Goal: Find contact information: Find contact information

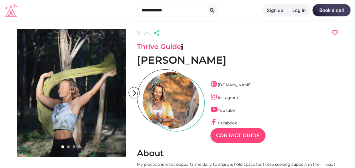
scroll to position [14, 25]
click at [133, 93] on icon "arrow_forward_ios" at bounding box center [134, 92] width 11 height 11
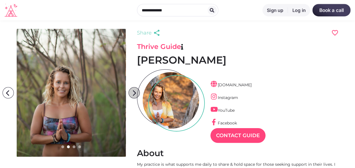
click at [133, 93] on icon "arrow_forward_ios" at bounding box center [134, 92] width 11 height 11
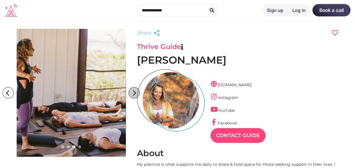
click at [133, 93] on icon "arrow_forward_ios" at bounding box center [134, 92] width 11 height 11
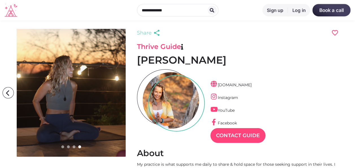
click at [133, 93] on icon "arrow_forward_ios" at bounding box center [134, 92] width 11 height 11
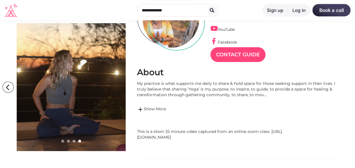
scroll to position [82, 0]
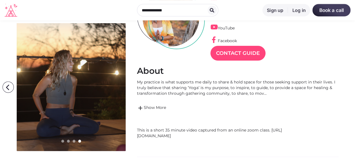
click at [153, 106] on link "add Show More" at bounding box center [238, 107] width 202 height 7
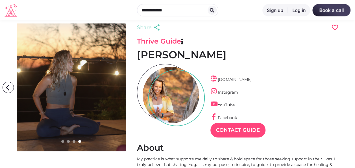
scroll to position [2, 0]
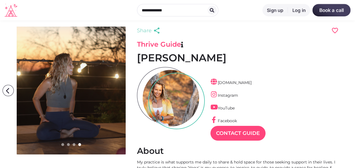
click at [167, 96] on div at bounding box center [171, 98] width 56 height 56
click at [5, 91] on icon "arrow_back_ios" at bounding box center [9, 90] width 11 height 11
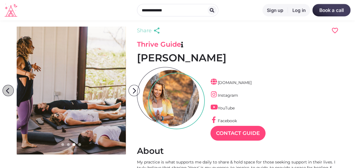
click at [5, 91] on icon "arrow_back_ios" at bounding box center [9, 90] width 11 height 11
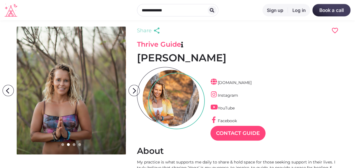
click at [62, 90] on link at bounding box center [71, 91] width 109 height 128
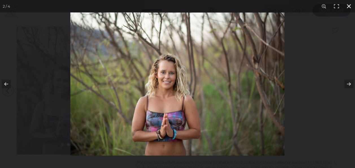
click at [350, 6] on button at bounding box center [349, 6] width 12 height 12
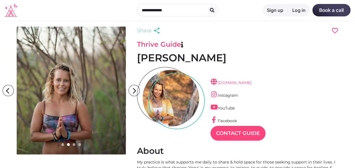
click at [243, 83] on link "[DOMAIN_NAME]" at bounding box center [230, 82] width 41 height 5
